Goal: Navigation & Orientation: Find specific page/section

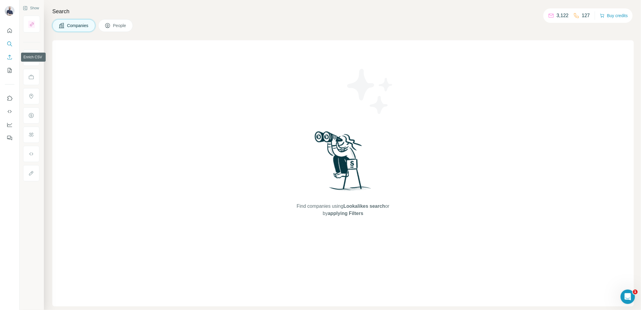
click at [9, 58] on icon "Enrich CSV" at bounding box center [10, 57] width 6 height 6
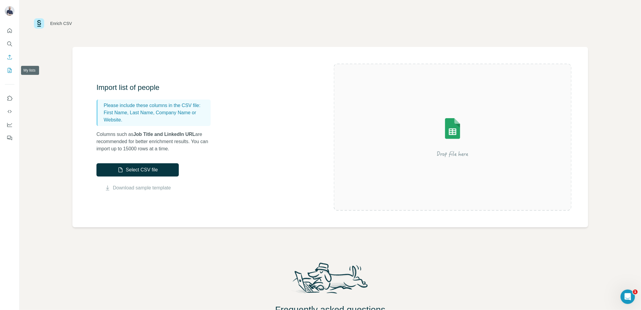
click at [9, 70] on icon "My lists" at bounding box center [10, 70] width 6 height 6
